Goal: Obtain resource: Obtain resource

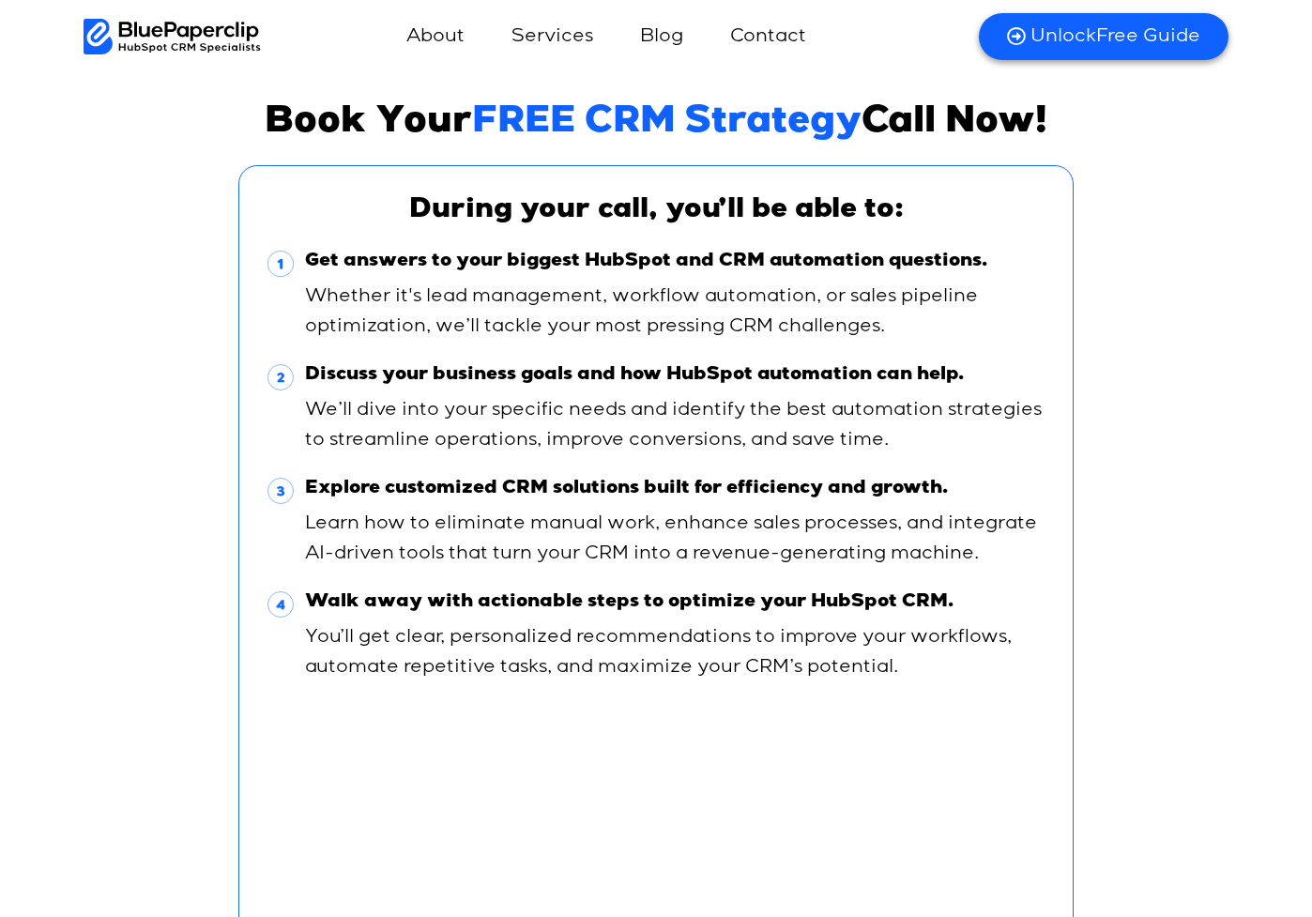
click at [188, 41] on img at bounding box center [172, 37] width 177 height 36
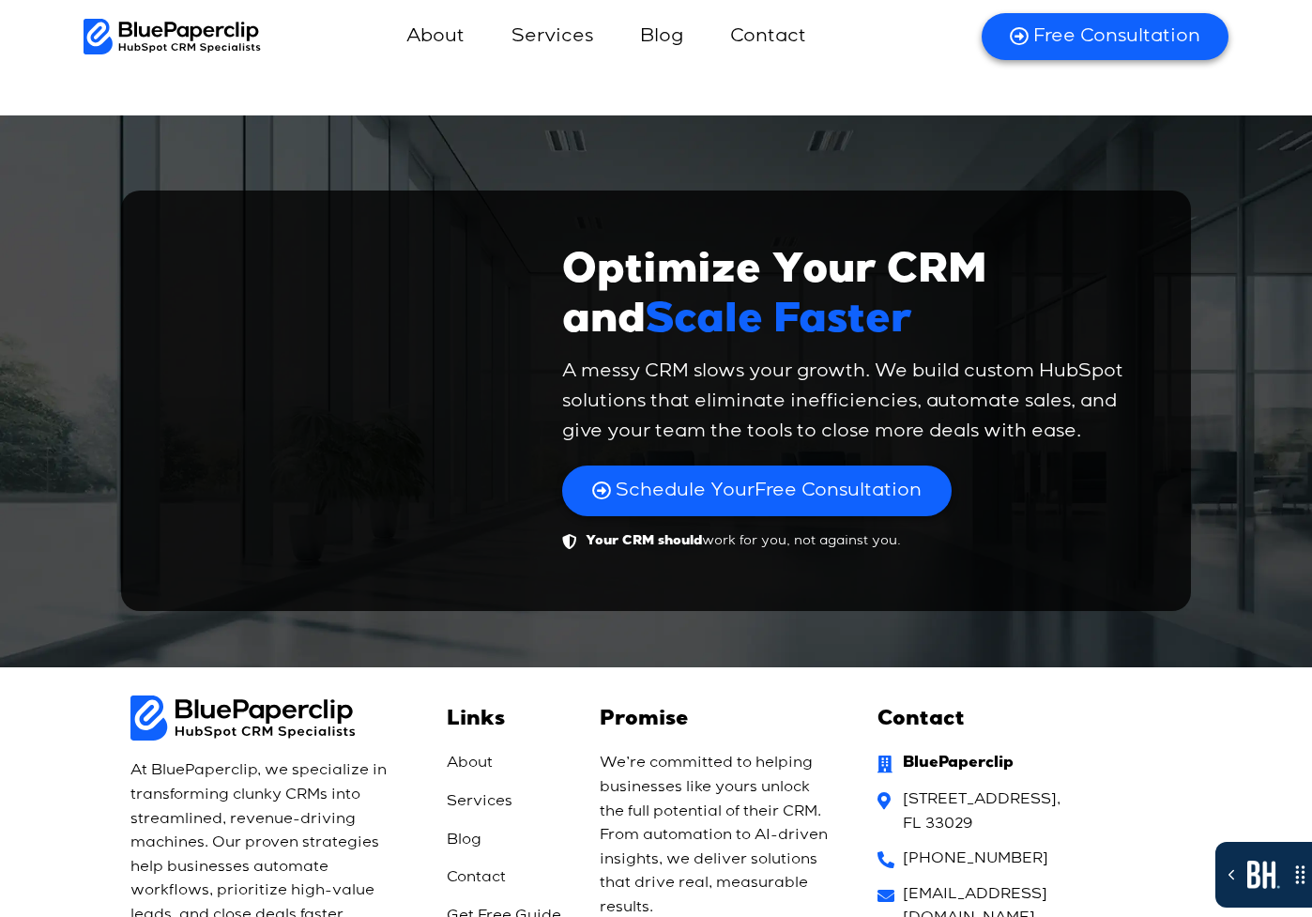
scroll to position [12967, 0]
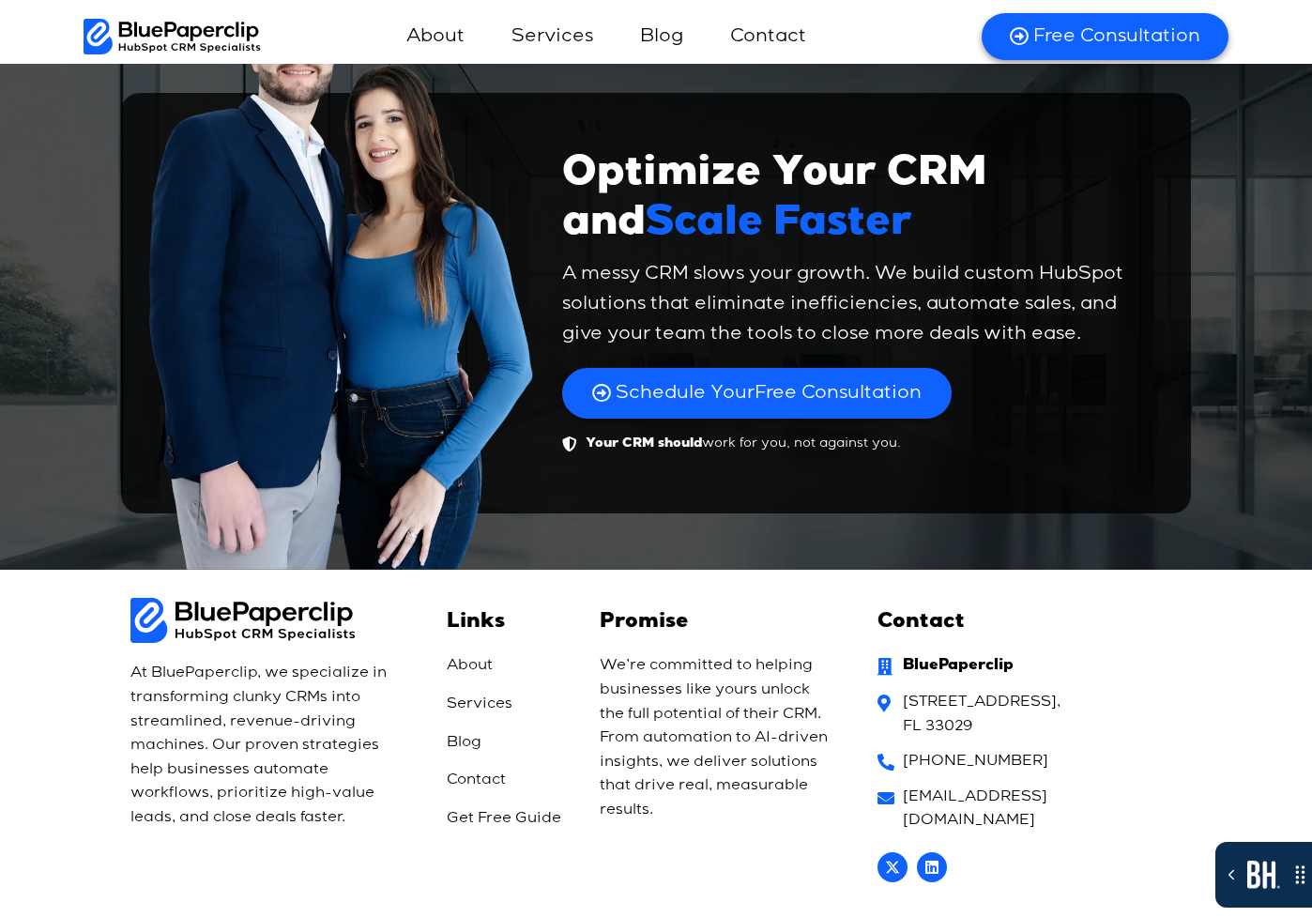
click at [483, 807] on span "Get Free Guide" at bounding box center [504, 819] width 114 height 24
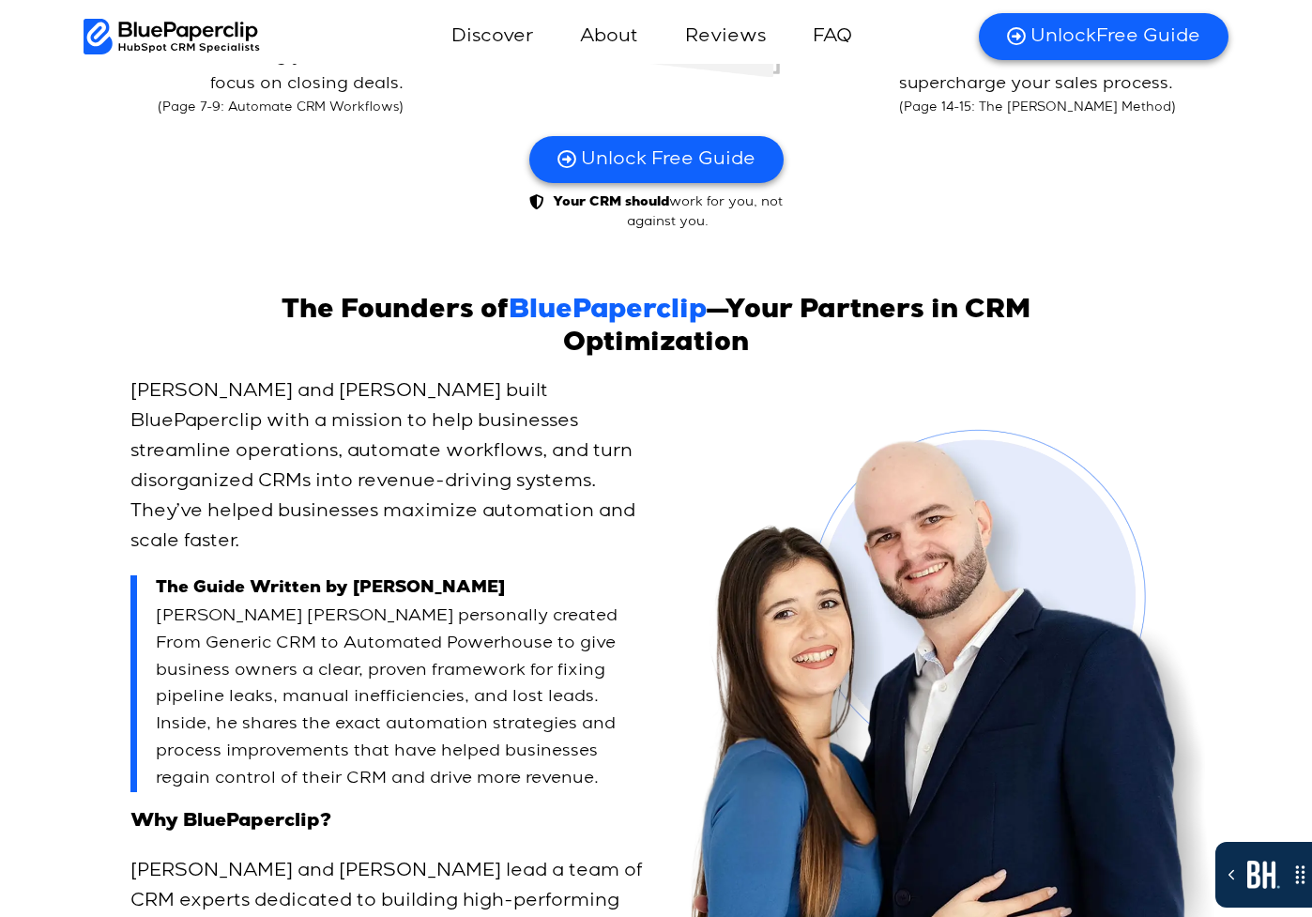
scroll to position [9028, 0]
